Goal: Use online tool/utility: Utilize a website feature to perform a specific function

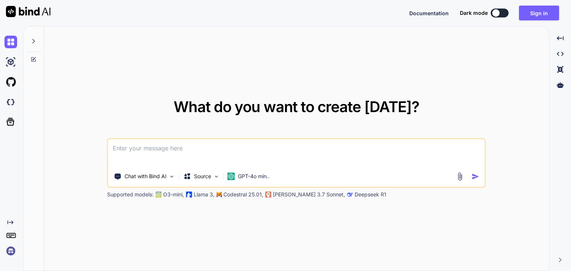
click at [187, 151] on textarea at bounding box center [296, 153] width 377 height 28
click at [460, 178] on img at bounding box center [460, 176] width 9 height 9
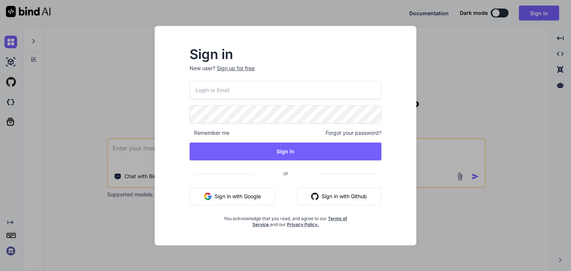
click at [251, 194] on button "Sign in with Google" at bounding box center [233, 197] width 86 height 18
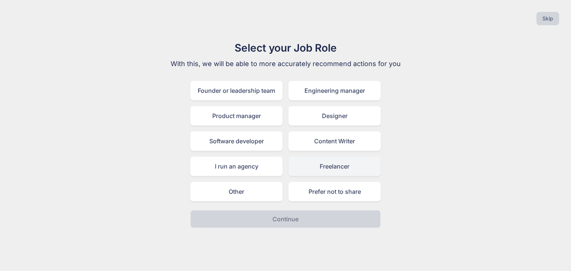
click at [307, 162] on div "Freelancer" at bounding box center [334, 166] width 92 height 19
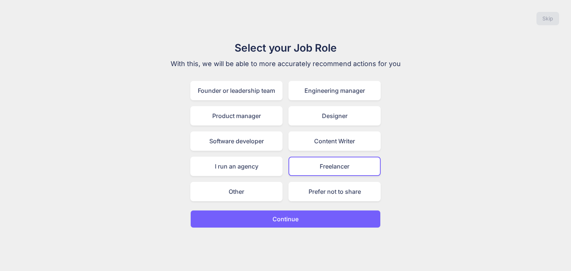
click at [280, 219] on p "Continue" at bounding box center [285, 219] width 26 height 9
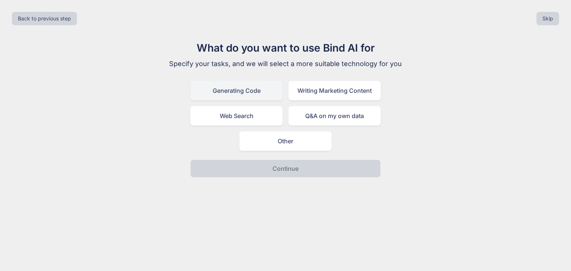
click at [268, 96] on div "Generating Code" at bounding box center [236, 90] width 92 height 19
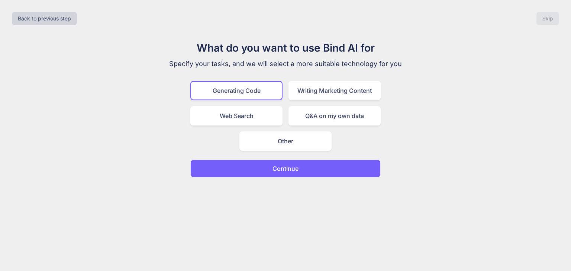
click at [286, 167] on p "Continue" at bounding box center [285, 168] width 26 height 9
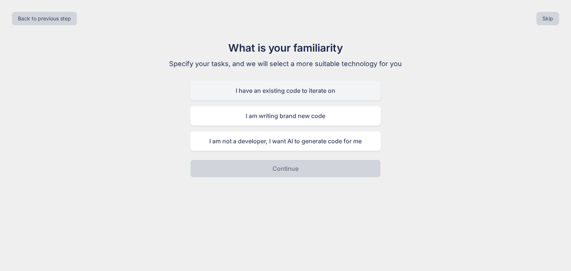
click at [292, 91] on div "I have an existing code to iterate on" at bounding box center [285, 90] width 190 height 19
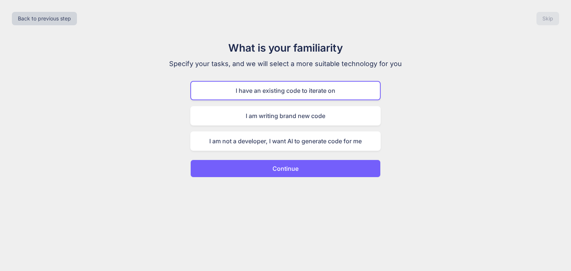
click at [281, 167] on p "Continue" at bounding box center [285, 168] width 26 height 9
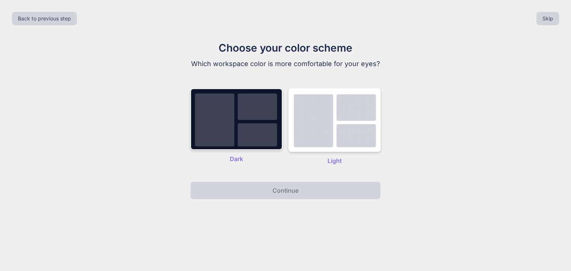
click at [266, 116] on img at bounding box center [236, 119] width 92 height 62
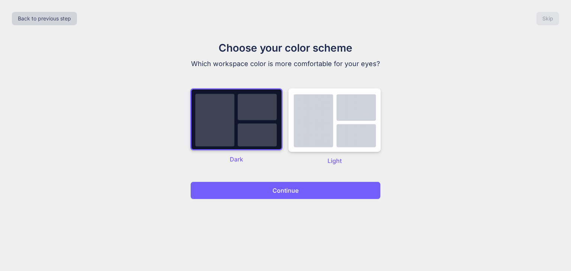
click at [268, 186] on button "Continue" at bounding box center [285, 191] width 190 height 18
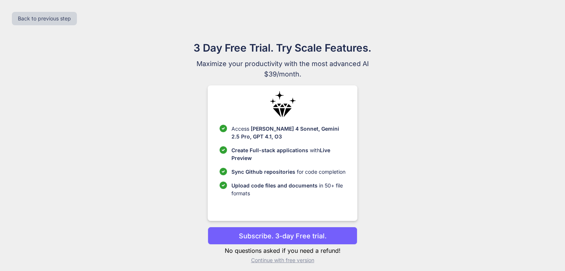
click at [271, 259] on p "Continue with free version" at bounding box center [283, 260] width 150 height 7
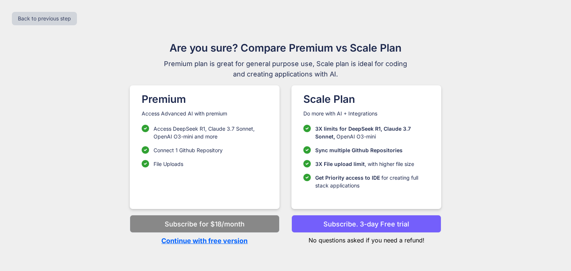
click at [239, 243] on p "Continue with free version" at bounding box center [205, 241] width 150 height 10
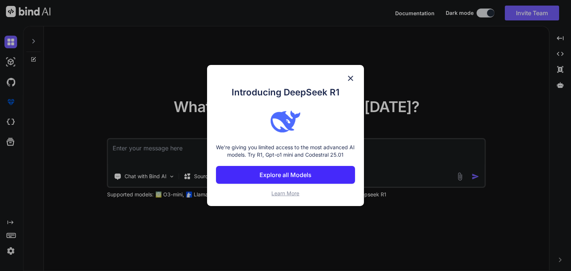
click at [305, 174] on p "Explore all Models" at bounding box center [285, 175] width 52 height 9
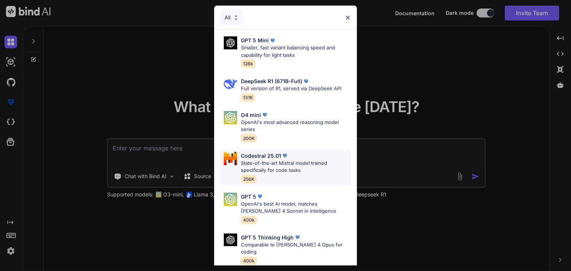
click at [299, 162] on p "State-of-the-art Mistral model trained specifically for code tasks" at bounding box center [296, 167] width 110 height 14
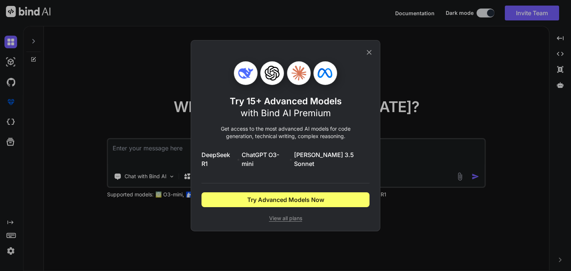
click at [368, 57] on icon at bounding box center [369, 52] width 8 height 8
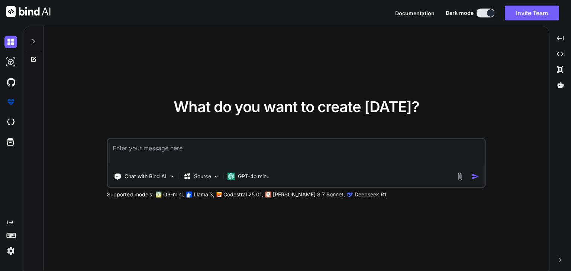
click at [200, 150] on textarea at bounding box center [296, 153] width 377 height 28
click at [249, 179] on p "GPT-4o min.." at bounding box center [254, 176] width 32 height 7
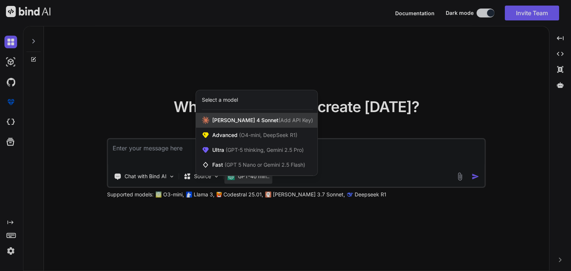
click at [278, 121] on span "(Add API Key)" at bounding box center [295, 120] width 35 height 6
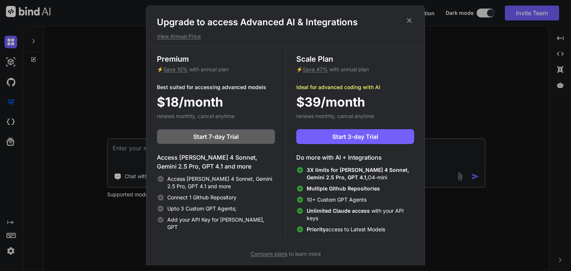
click at [406, 22] on icon at bounding box center [409, 20] width 8 height 8
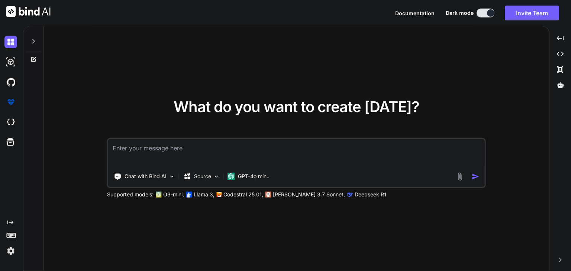
click at [224, 149] on textarea at bounding box center [296, 153] width 377 height 28
type textarea "g"
type textarea "Привет. Посмотри мой проект"
click at [459, 174] on img at bounding box center [460, 176] width 9 height 9
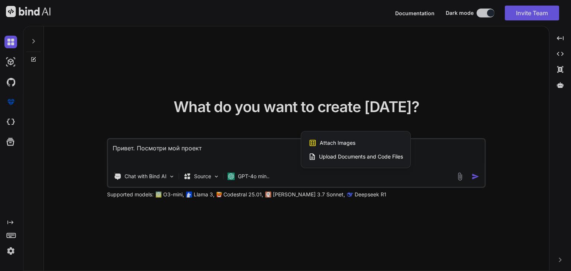
click at [385, 156] on span "Upload Documents and Code Files" at bounding box center [361, 156] width 84 height 7
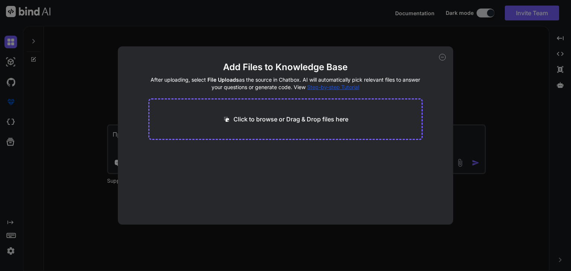
click at [317, 123] on p "Click to browse or Drag & Drop files here" at bounding box center [290, 119] width 115 height 9
type input "C:\fakepath\config.py"
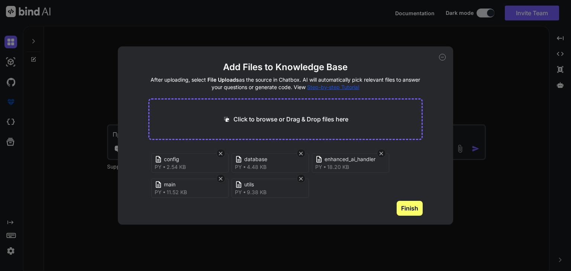
click at [403, 209] on button "Finish" at bounding box center [410, 208] width 26 height 15
